Goal: Find specific page/section: Find specific page/section

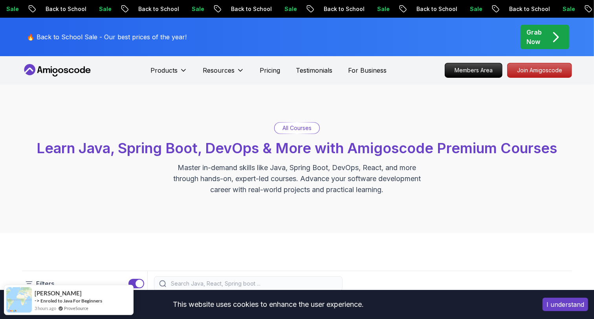
scroll to position [236, 0]
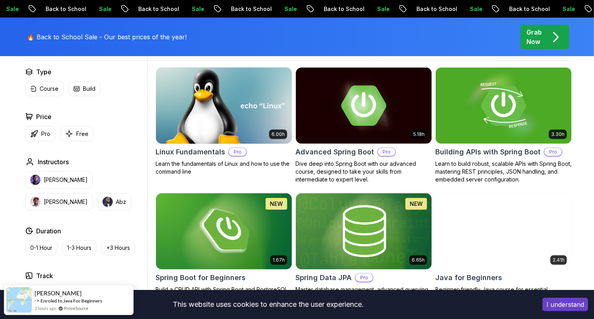
scroll to position [141, 0]
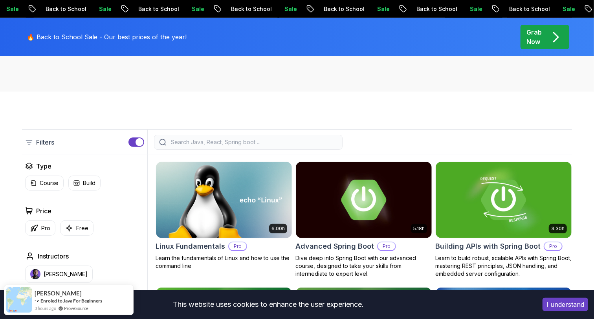
click at [274, 148] on div at bounding box center [248, 142] width 188 height 15
click at [275, 145] on input "search" at bounding box center [253, 142] width 168 height 8
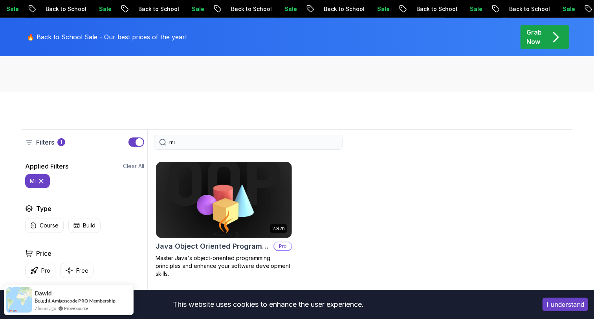
type input "m"
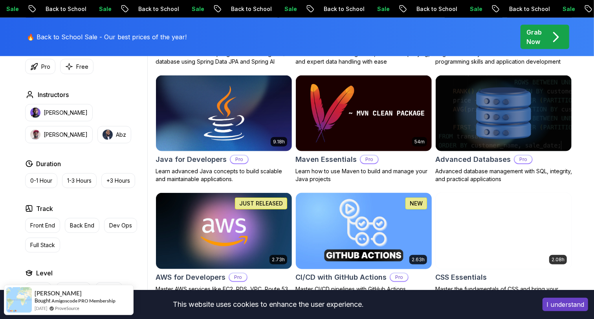
scroll to position [188, 0]
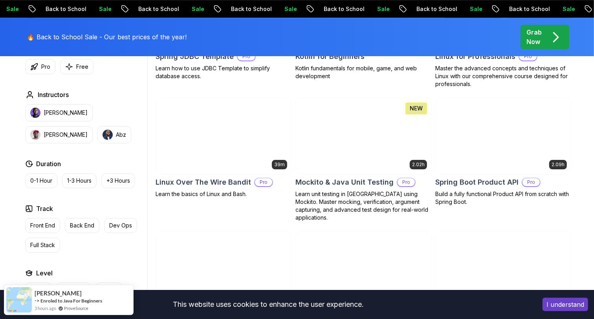
scroll to position [1366, 0]
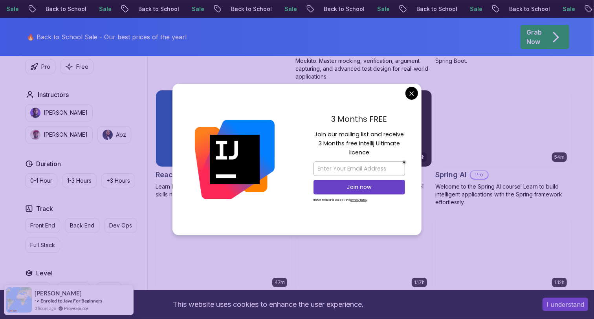
scroll to position [1554, 0]
